Goal: Task Accomplishment & Management: Complete application form

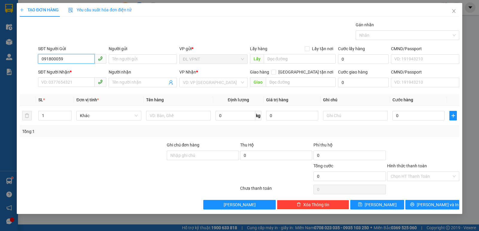
type input "0918000590"
click at [75, 71] on div "0918000590 - Thanh" at bounding box center [72, 71] width 61 height 7
type input "[PERSON_NAME]"
type input "0908021010"
type input "THƯƠNG"
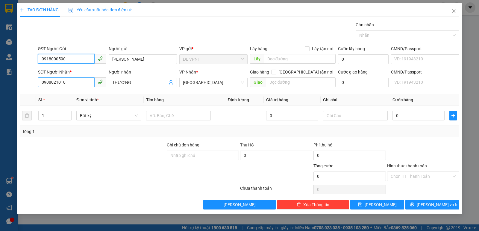
type input "0918000590"
drag, startPoint x: 74, startPoint y: 84, endPoint x: 32, endPoint y: 89, distance: 42.5
click at [32, 89] on div "SĐT Người Nhận * 0908021010 Người nhận THƯƠNG VP Nhận * ĐL Quận 1 Giao hàng [GE…" at bounding box center [239, 79] width 440 height 21
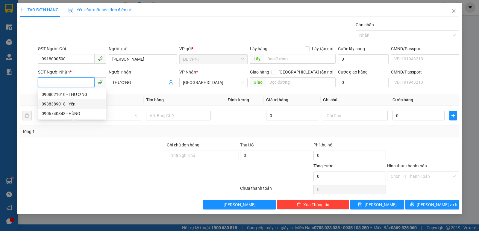
click at [72, 101] on div "0938389018 - Yến" at bounding box center [72, 104] width 61 height 7
type input "0938389018"
type input "Yến"
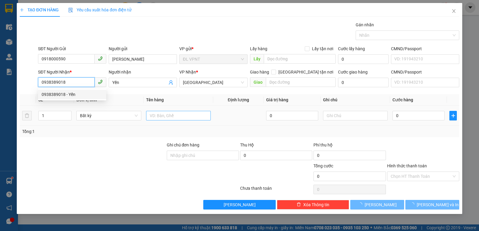
type input "0938389018"
click at [170, 115] on input "text" at bounding box center [178, 116] width 65 height 10
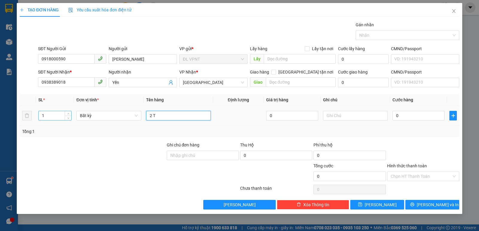
type input "2 T"
click at [59, 114] on input "1" at bounding box center [55, 115] width 33 height 9
type input "2"
click at [418, 117] on input "0" at bounding box center [418, 116] width 52 height 10
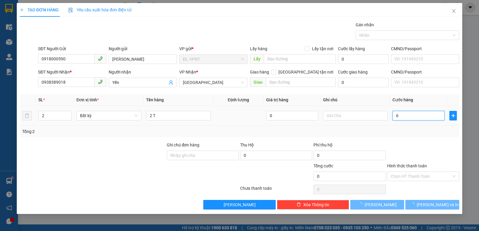
type input "60"
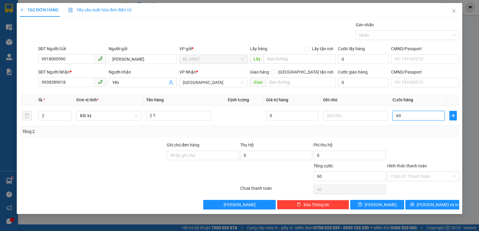
type input "60"
click at [428, 205] on span "[PERSON_NAME] và In" at bounding box center [437, 205] width 42 height 7
type input "60.000"
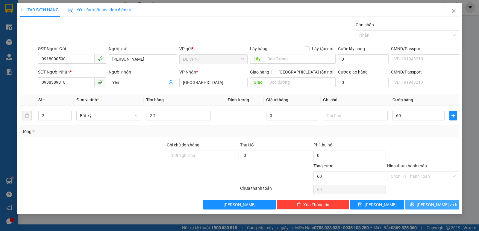
type input "60.000"
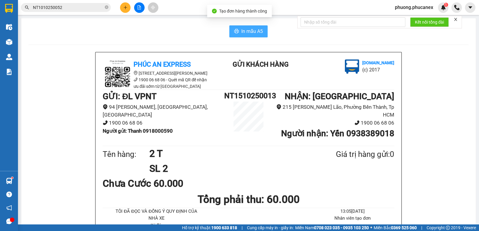
click at [244, 31] on span "In mẫu A5" at bounding box center [252, 31] width 22 height 7
